Goal: Feedback & Contribution: Contribute content

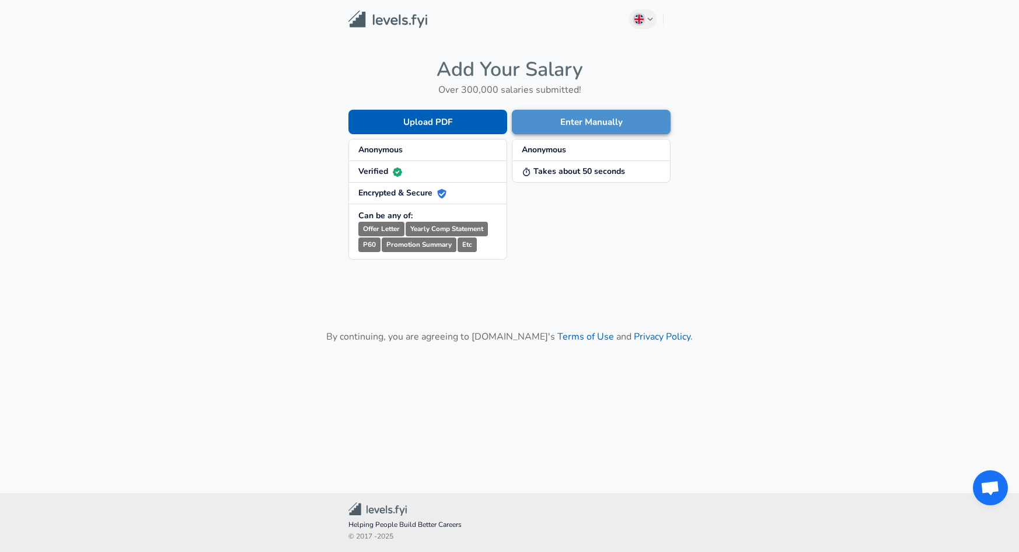
click at [576, 120] on button "Enter Manually" at bounding box center [591, 122] width 159 height 25
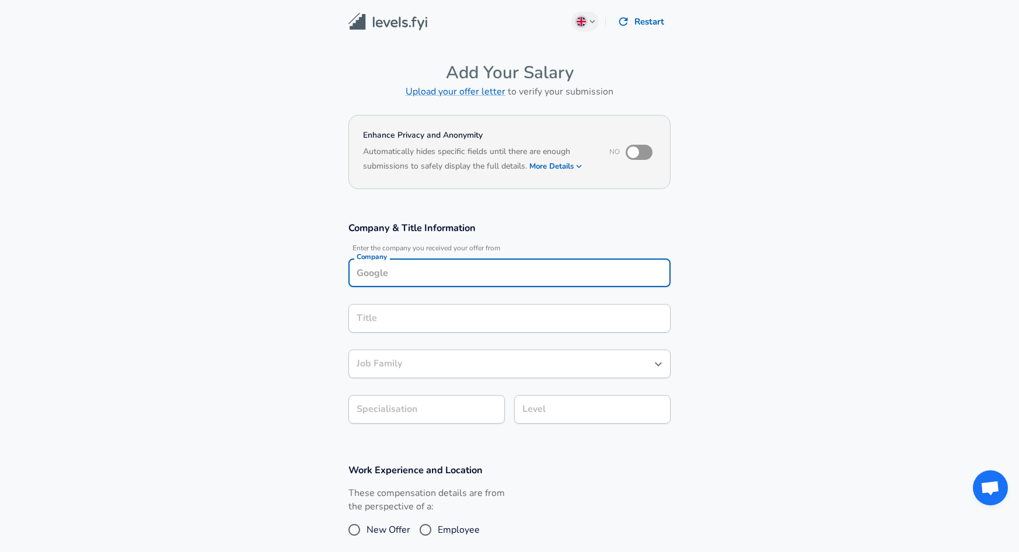
click at [388, 268] on input "Company" at bounding box center [510, 273] width 312 height 18
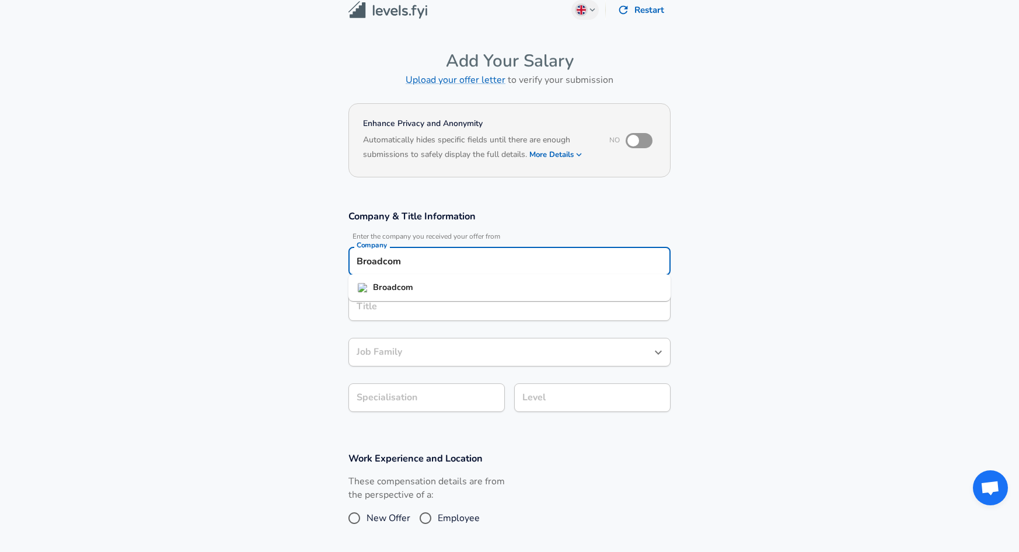
type input "Broadcom"
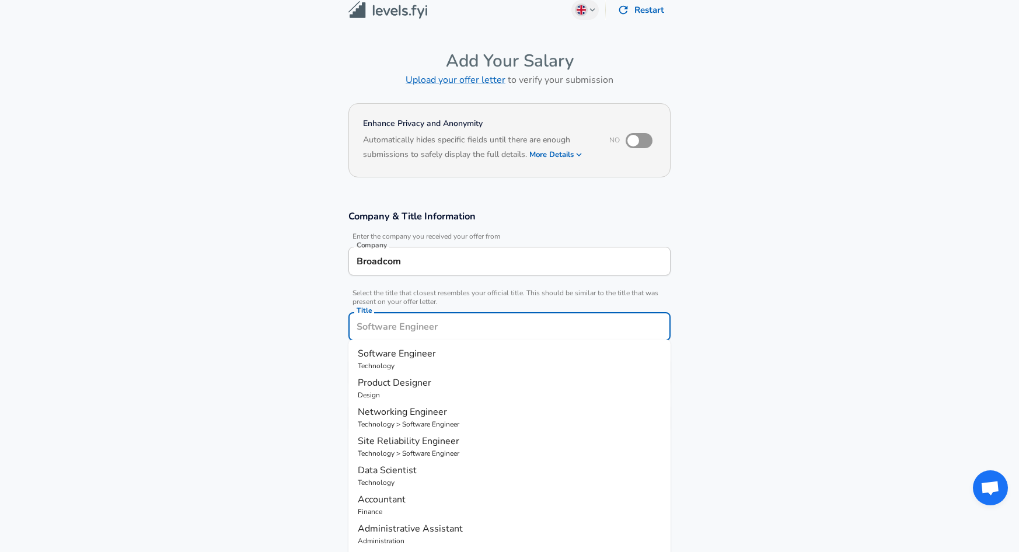
click at [495, 317] on input "Title" at bounding box center [510, 326] width 312 height 18
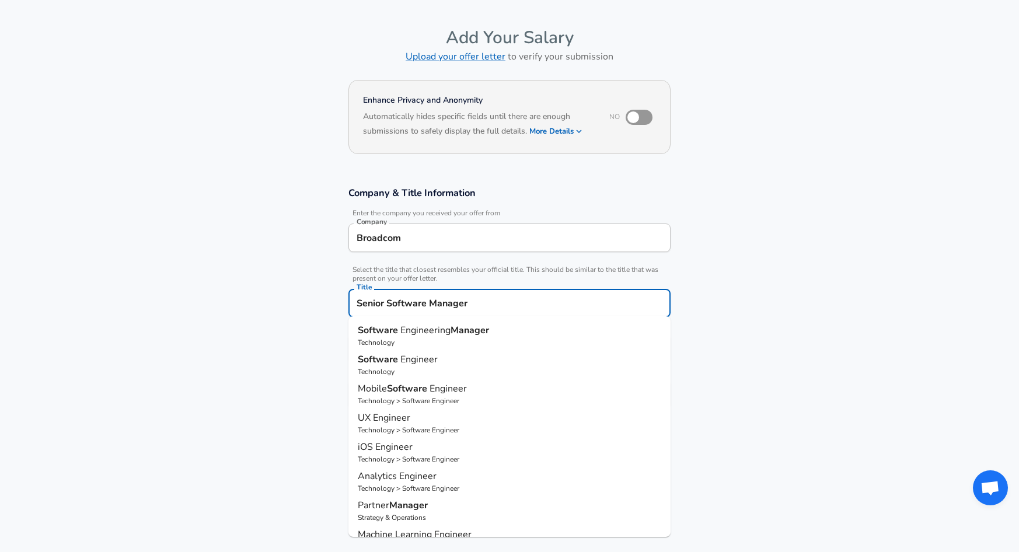
click at [434, 333] on span "Engineering" at bounding box center [425, 330] width 50 height 13
type input "Software Engineering Manager"
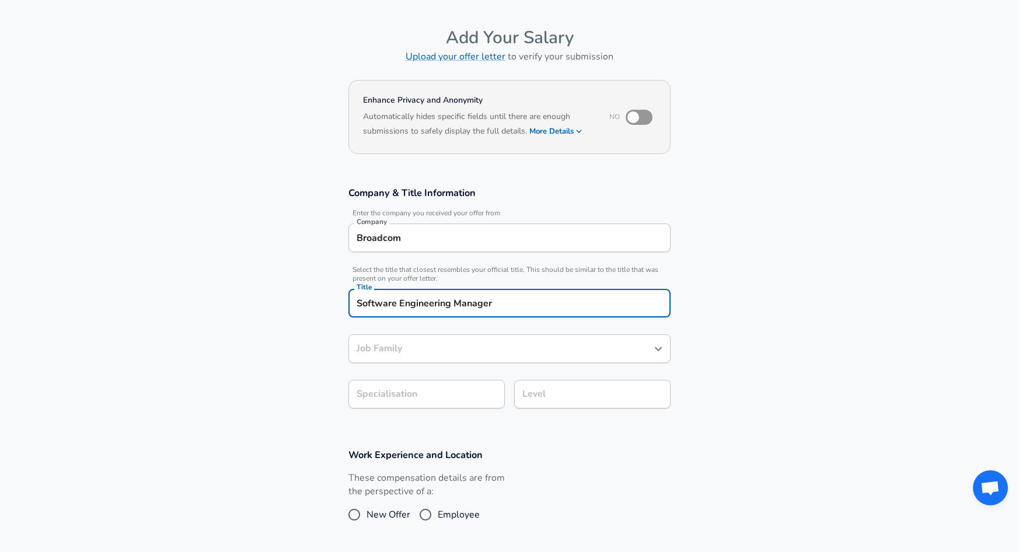
type input "Software Engineering Manager"
click at [363, 301] on input "Software Engineering Manager" at bounding box center [510, 303] width 312 height 18
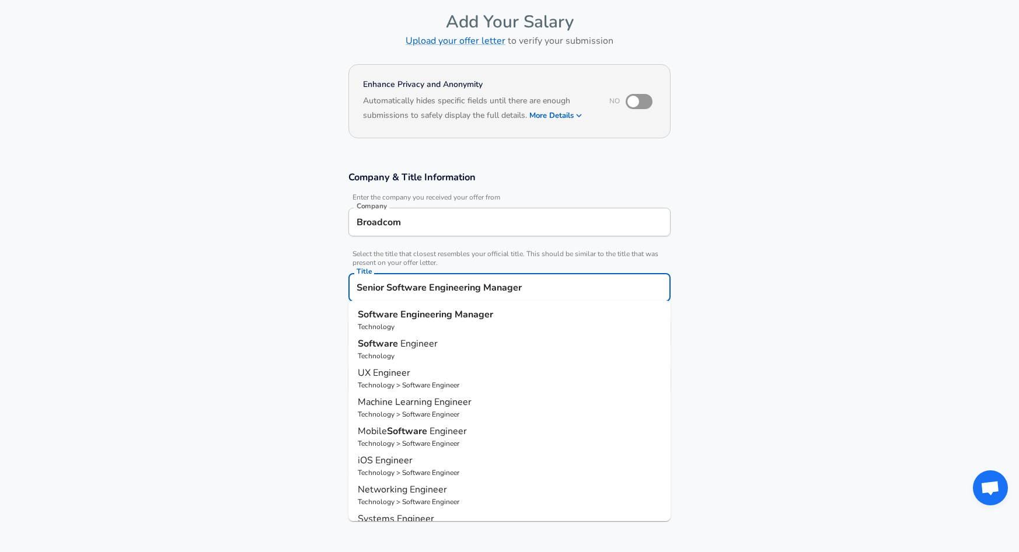
scroll to position [50, 0]
click at [546, 286] on input "Senior Manager Software Engineering Manager" at bounding box center [510, 288] width 312 height 18
click at [453, 325] on p "Technology" at bounding box center [509, 327] width 303 height 11
type input "Software Engineering Manager"
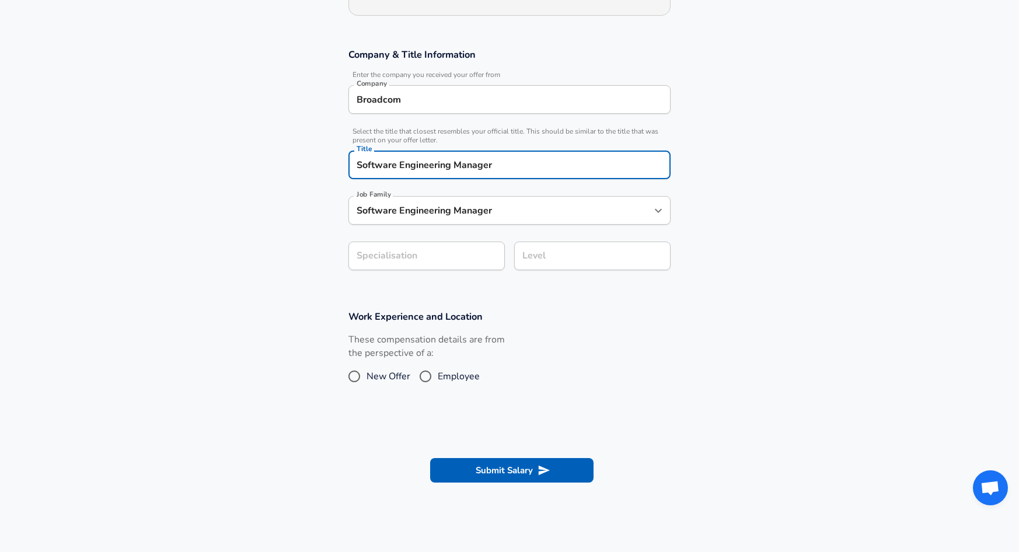
click at [554, 266] on div "Level" at bounding box center [592, 256] width 156 height 29
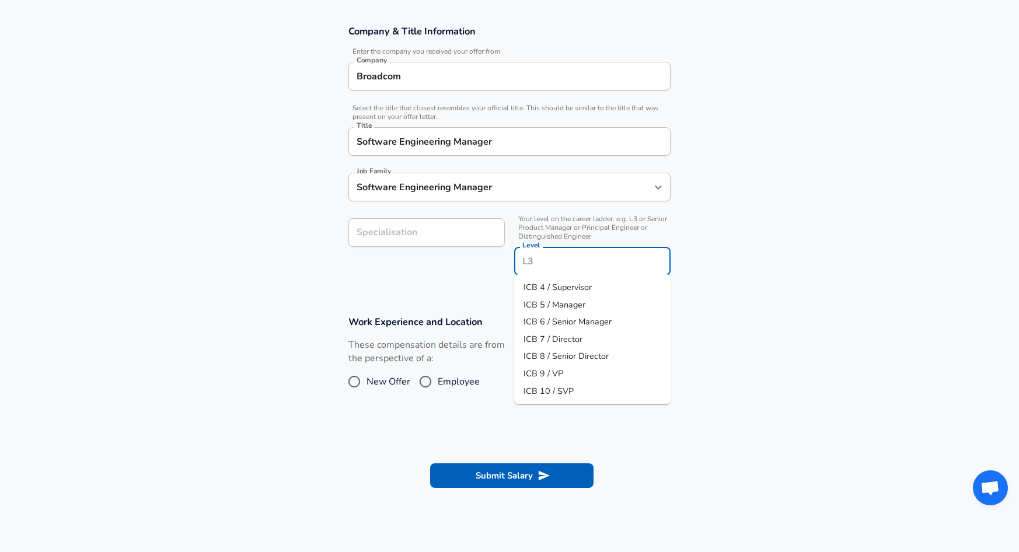
click at [574, 323] on span "ICB 6 / Senior Manager" at bounding box center [567, 322] width 88 height 12
type input "ICB 6 / Senior Manager"
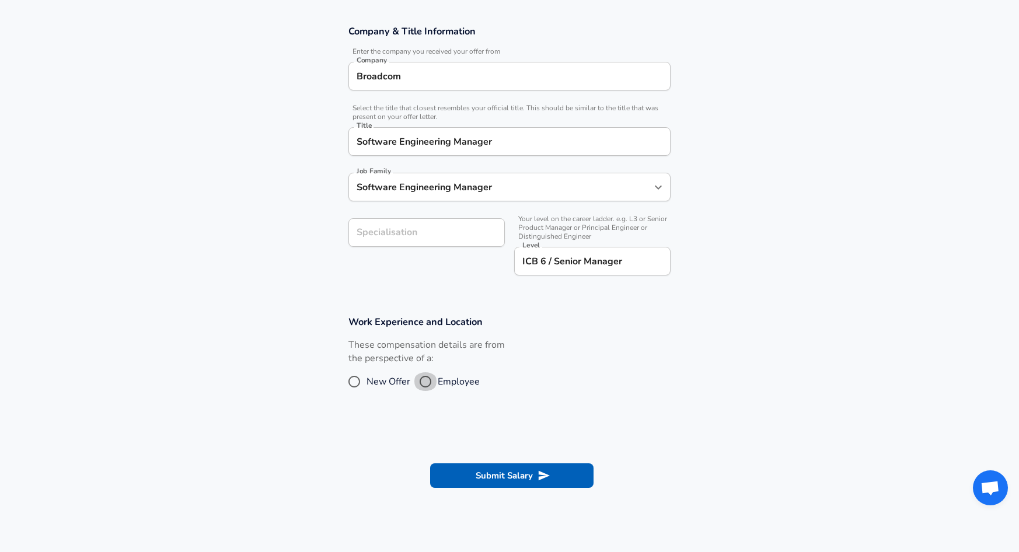
click at [428, 380] on input "Employee" at bounding box center [425, 381] width 25 height 19
radio input "true"
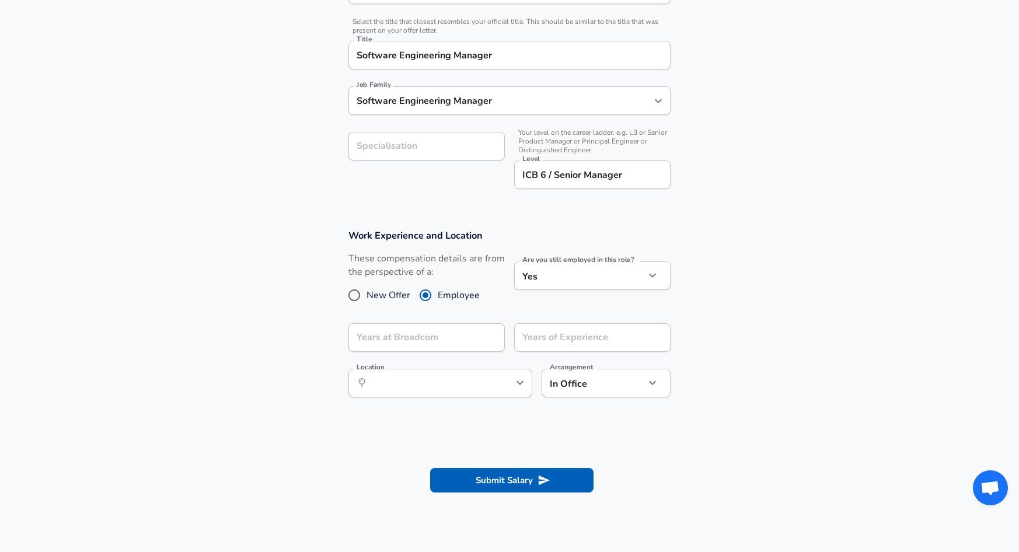
scroll to position [290, 0]
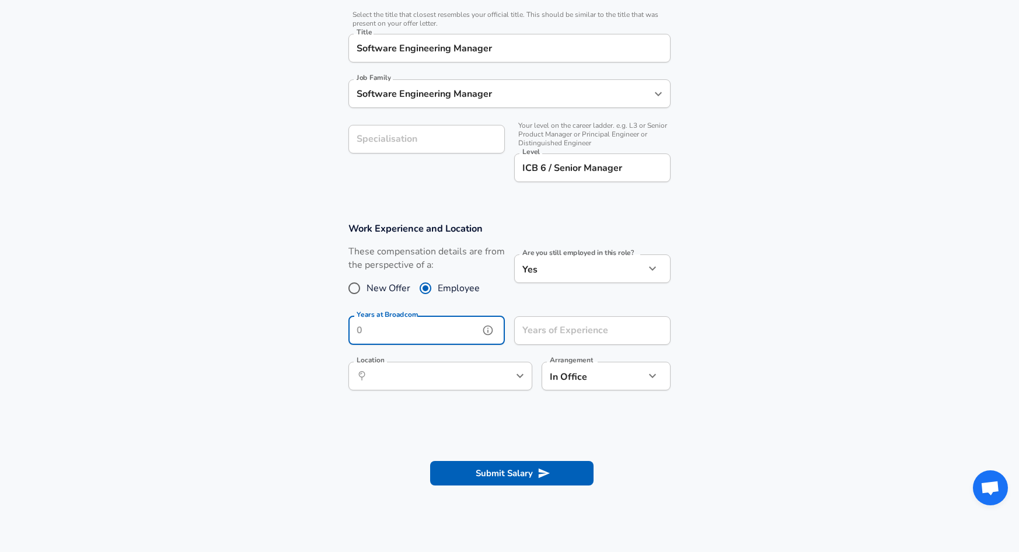
click at [464, 338] on input "Years at Broadcom" at bounding box center [413, 330] width 131 height 29
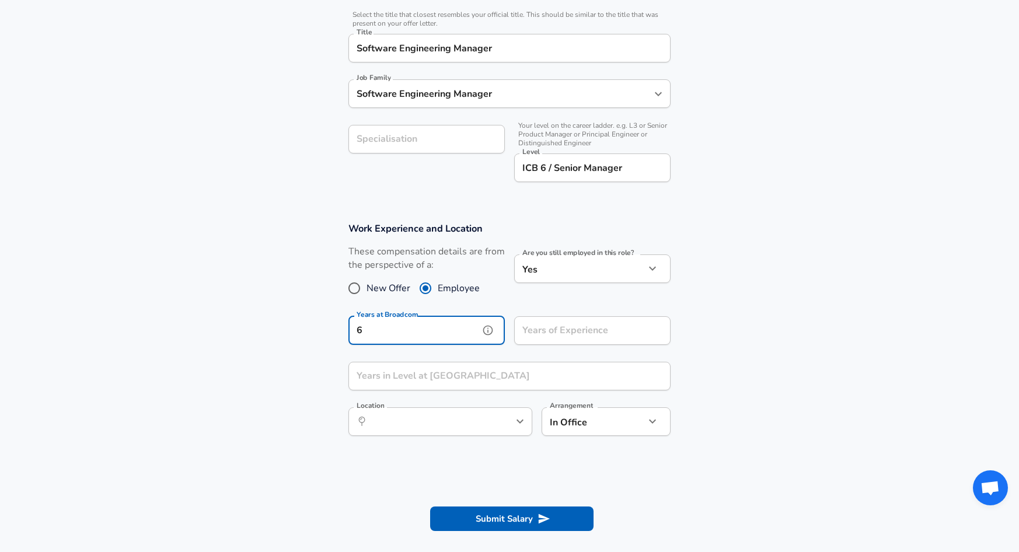
type input "6"
click at [576, 328] on input "Years of Experience" at bounding box center [579, 330] width 131 height 29
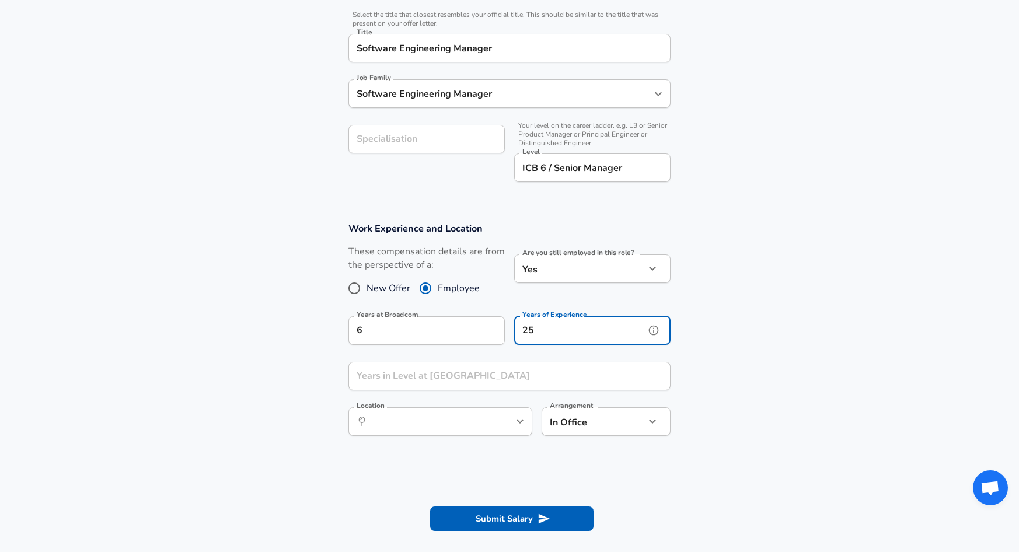
type input "25"
click at [484, 372] on input "Years in Level at [GEOGRAPHIC_DATA]" at bounding box center [496, 376] width 296 height 29
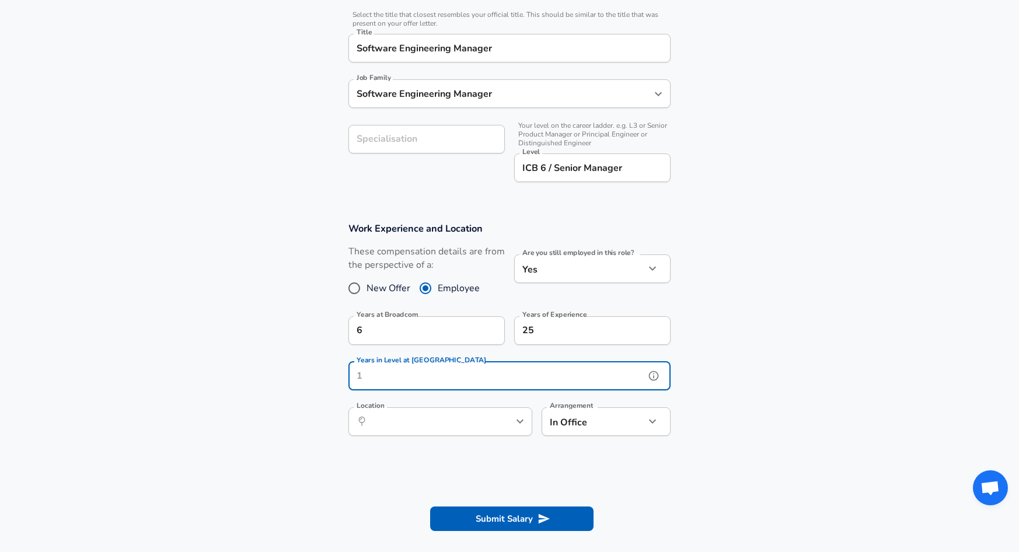
click at [483, 373] on input "Years in Level at [GEOGRAPHIC_DATA]" at bounding box center [496, 376] width 296 height 29
type input "6"
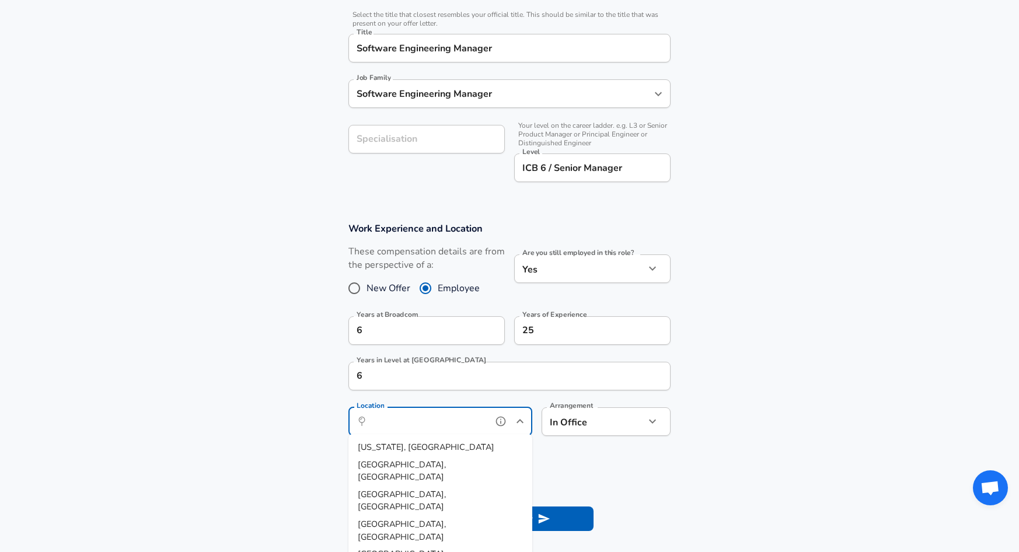
click at [469, 414] on input "Location" at bounding box center [428, 422] width 120 height 18
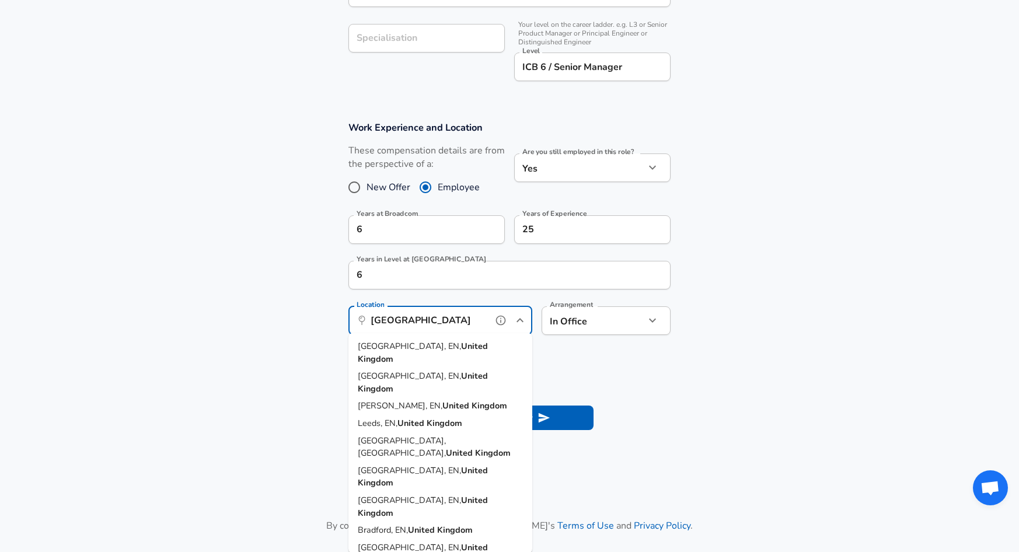
scroll to position [0, 0]
click at [461, 348] on strong "United" at bounding box center [474, 346] width 27 height 12
type input "[GEOGRAPHIC_DATA], EN, [GEOGRAPHIC_DATA]"
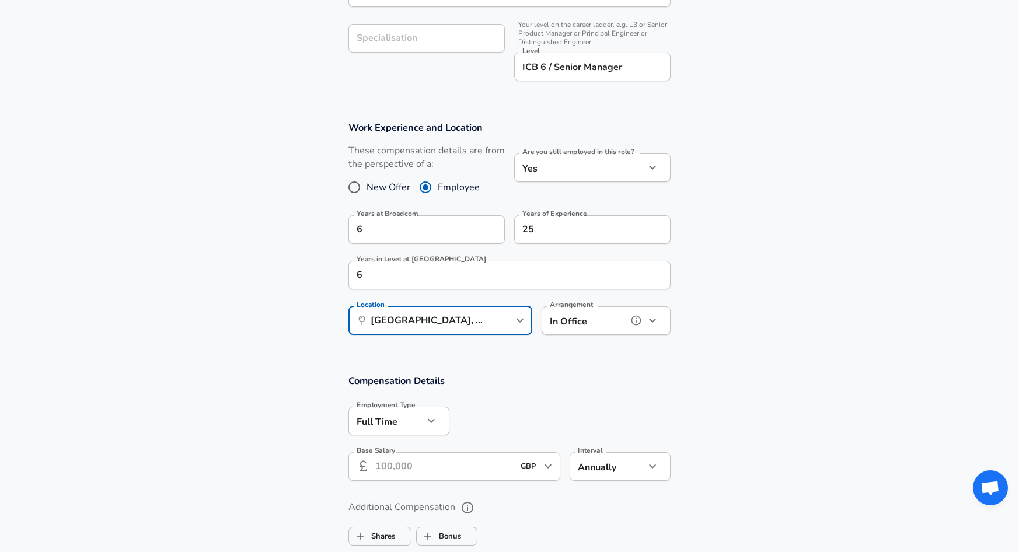
click at [654, 319] on icon "button" at bounding box center [652, 321] width 7 height 4
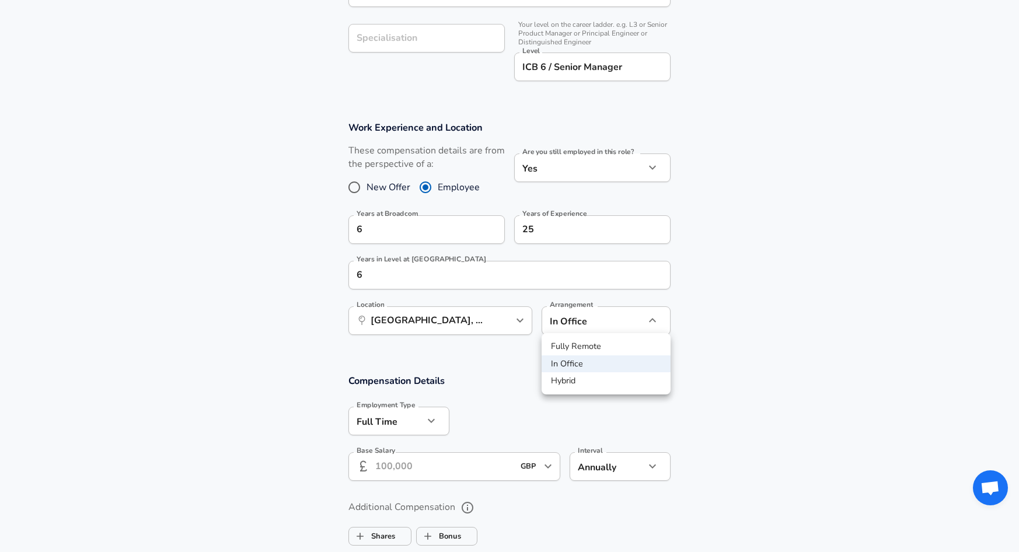
click at [708, 319] on div at bounding box center [509, 276] width 1019 height 552
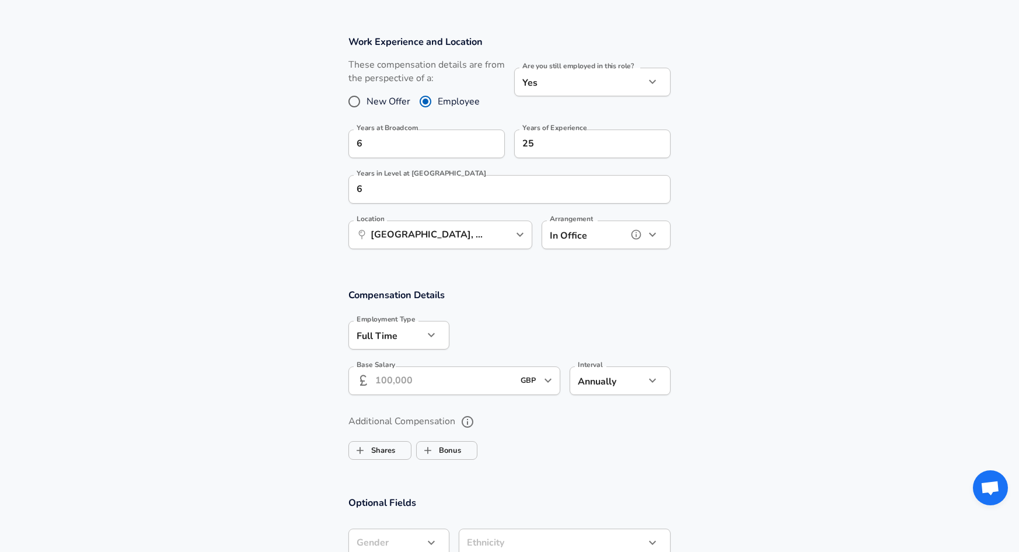
scroll to position [488, 0]
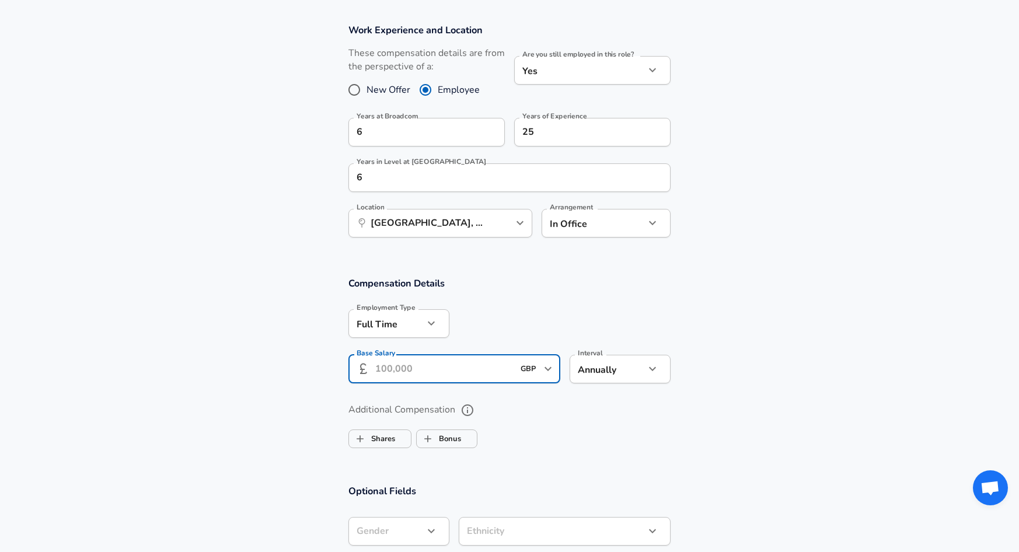
click at [462, 366] on input "Base Salary" at bounding box center [444, 369] width 138 height 29
type input "105.000"
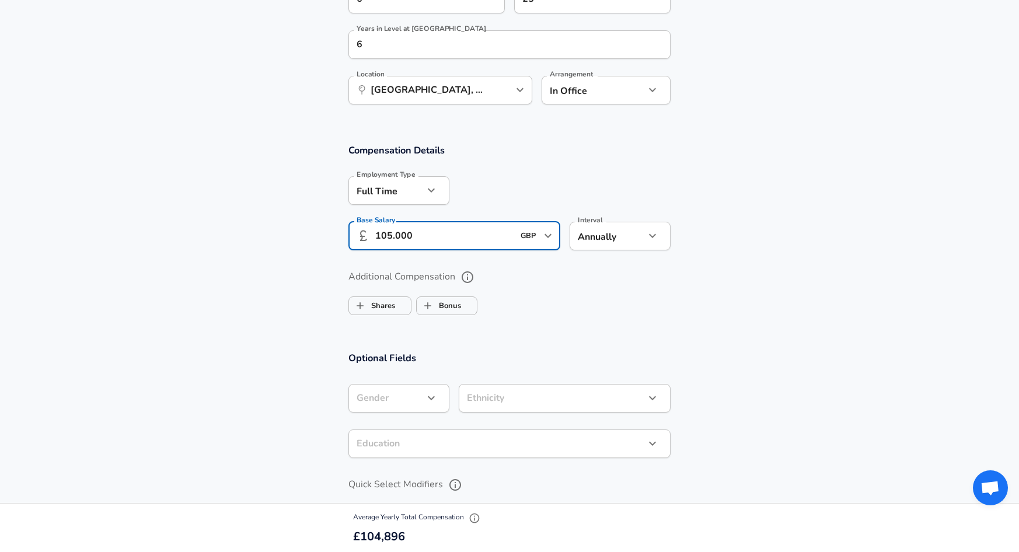
scroll to position [670, 0]
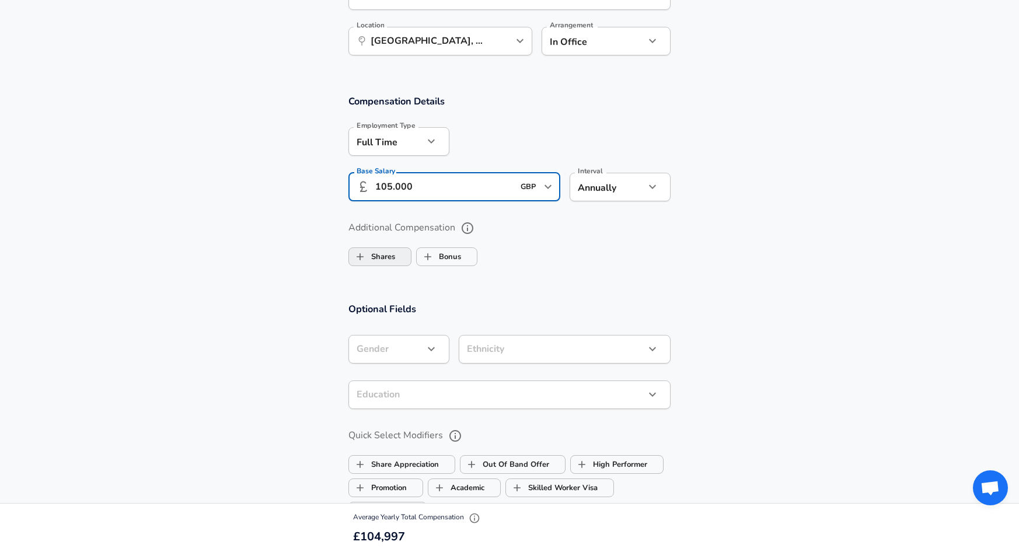
click at [378, 254] on label "Shares" at bounding box center [372, 257] width 46 height 22
checkbox input "true"
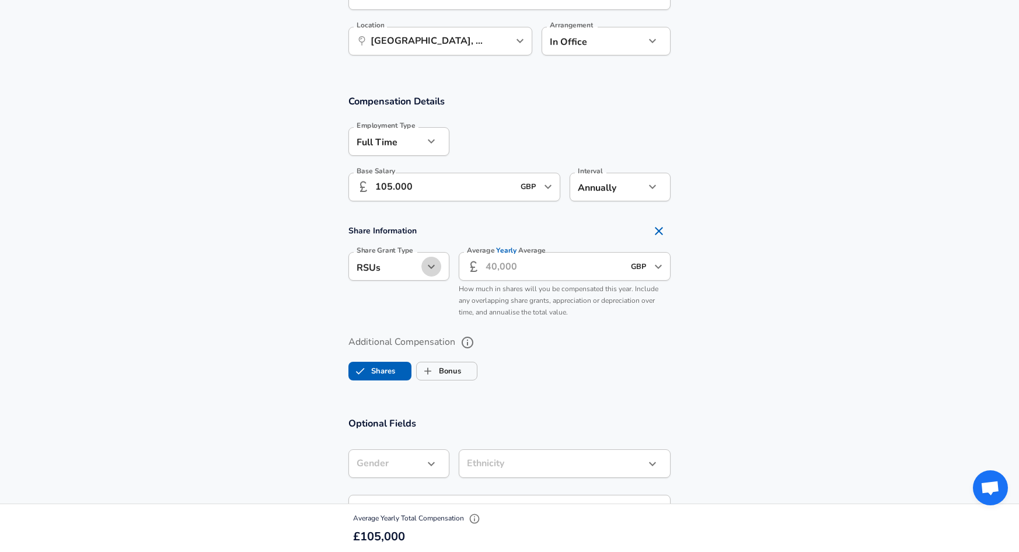
click at [432, 267] on icon "button" at bounding box center [431, 267] width 14 height 14
click at [432, 267] on div at bounding box center [509, 276] width 1019 height 552
click at [517, 261] on input "Average Yearly Average" at bounding box center [554, 266] width 138 height 29
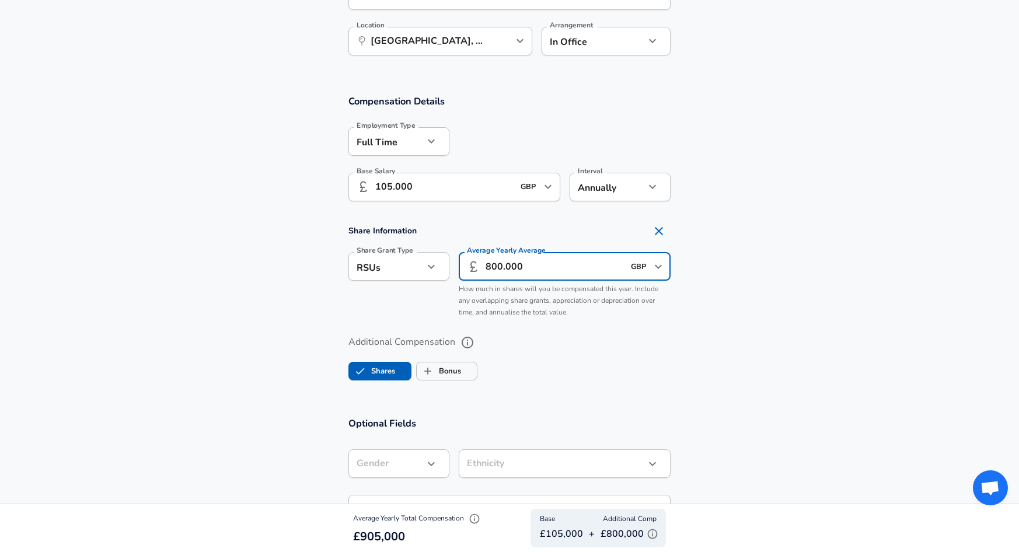
click at [491, 264] on input "800.000" at bounding box center [554, 266] width 138 height 29
type input "1.000.000"
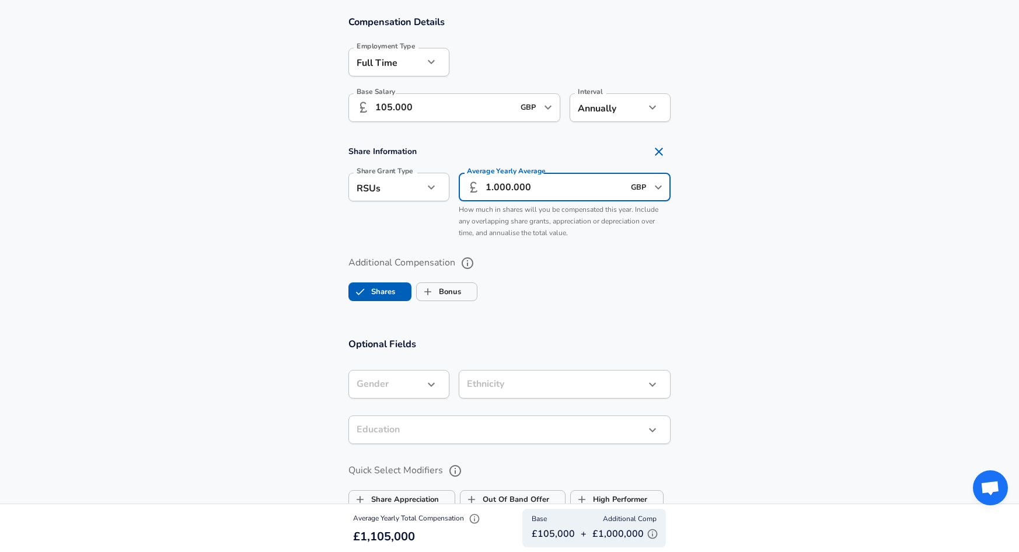
scroll to position [827, 0]
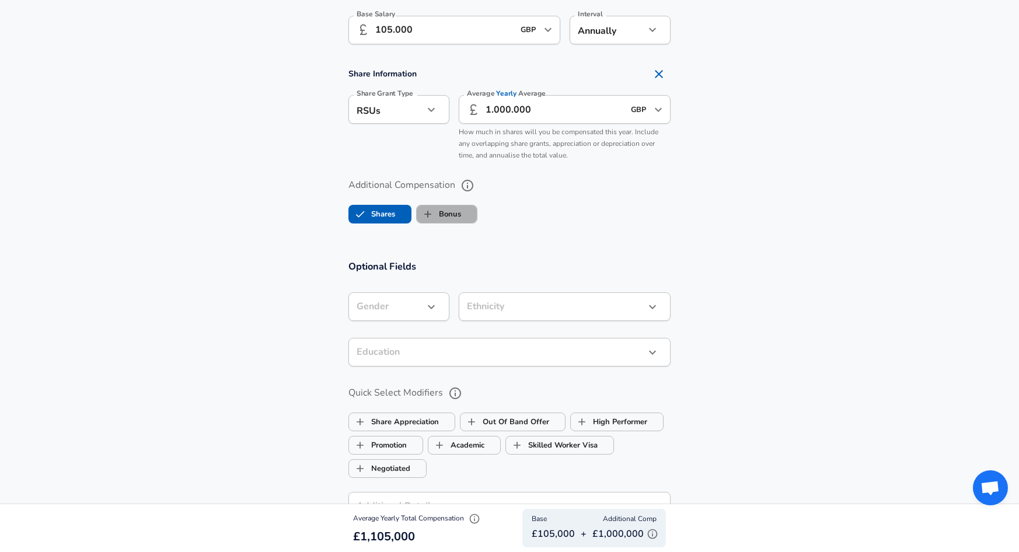
click at [442, 211] on label "Bonus" at bounding box center [439, 214] width 44 height 22
checkbox input "true"
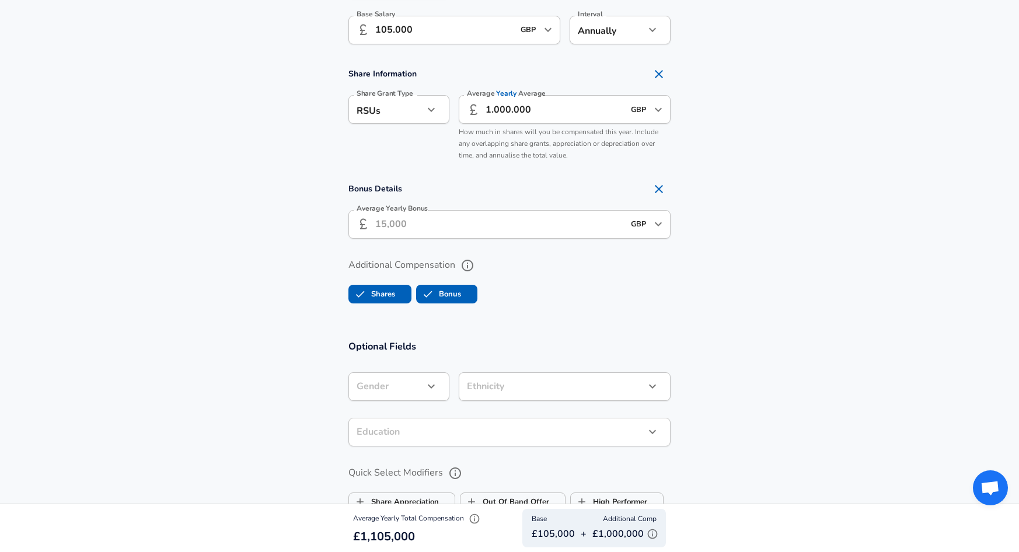
click at [412, 222] on input "Average Yearly Bonus" at bounding box center [499, 224] width 249 height 29
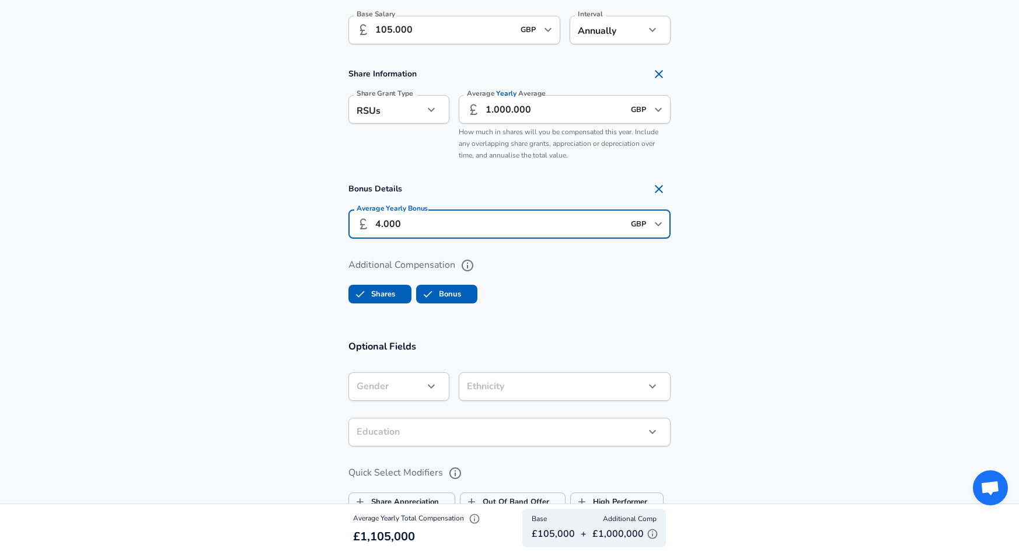
type input "40.000"
click at [733, 295] on section "Additional Compensation Shares Bonus" at bounding box center [509, 277] width 1019 height 62
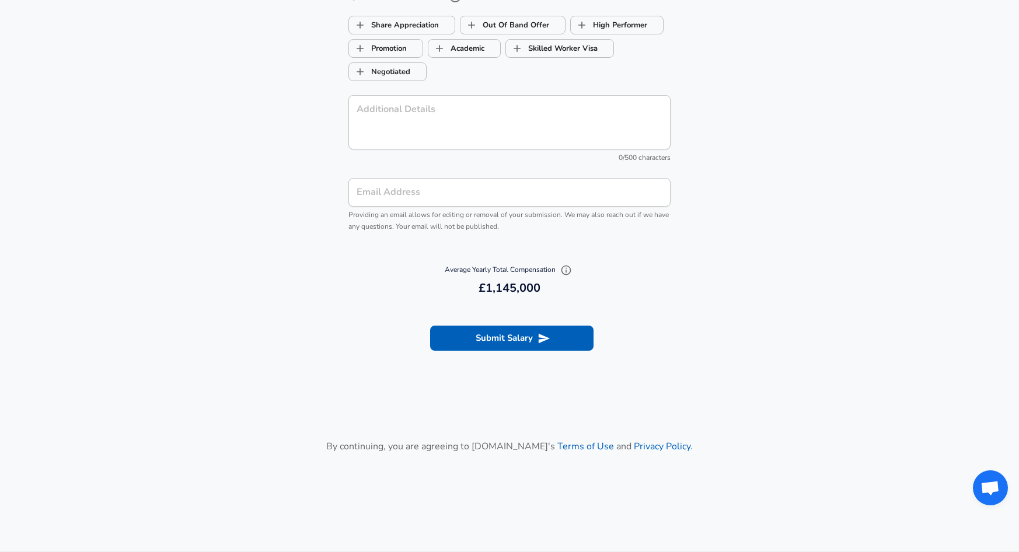
scroll to position [1309, 0]
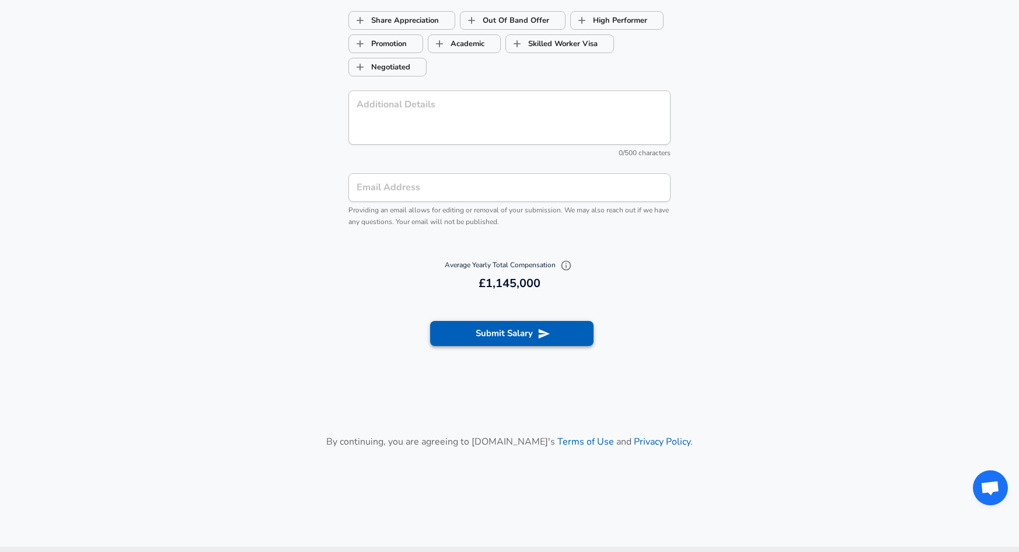
click at [515, 330] on button "Submit Salary" at bounding box center [511, 333] width 163 height 25
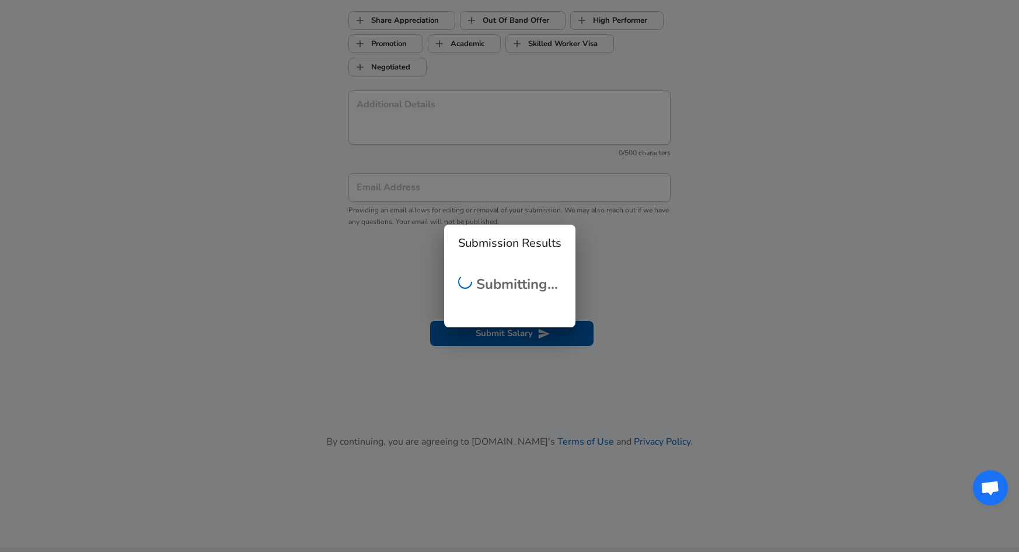
scroll to position [336, 0]
